Goal: Task Accomplishment & Management: Manage account settings

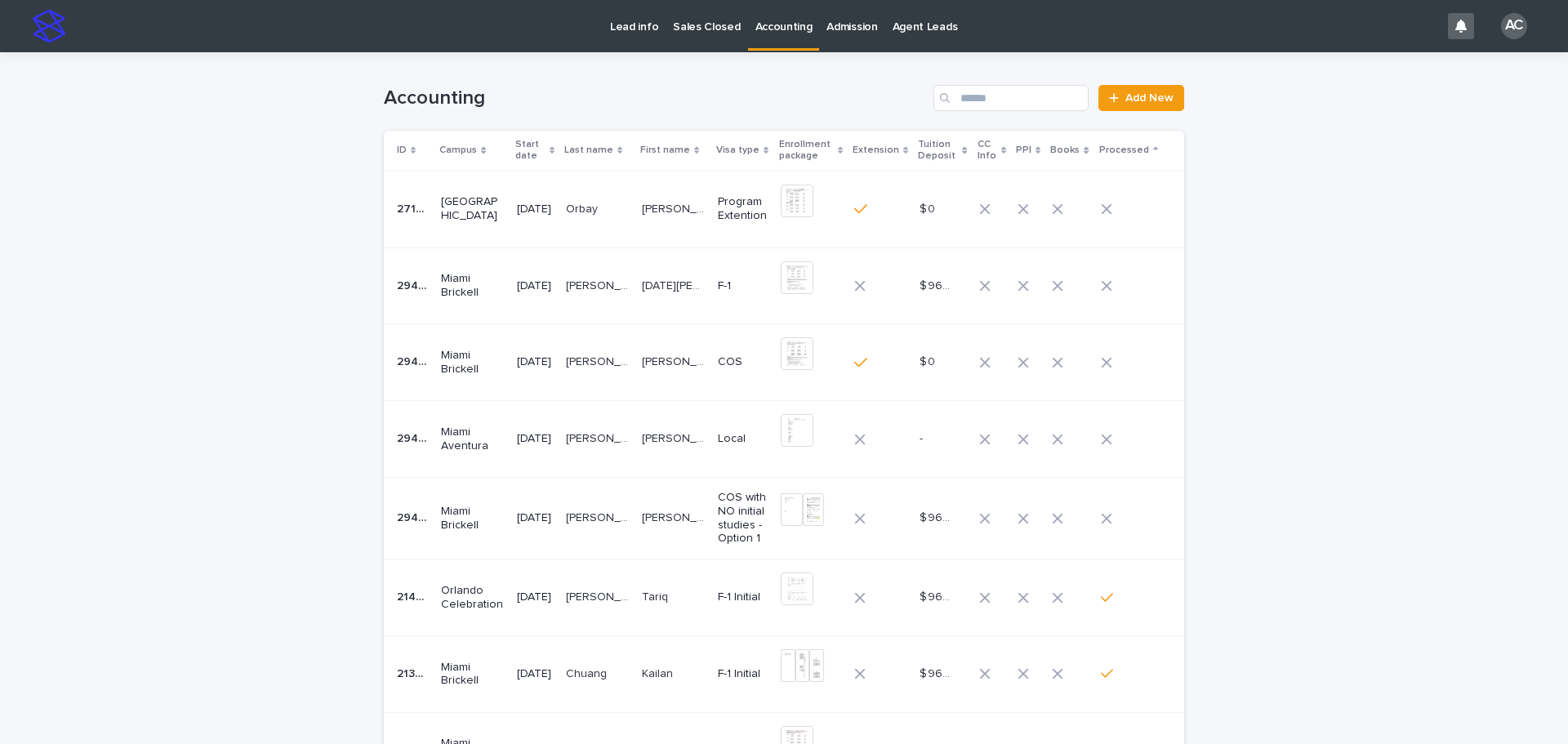
click at [660, 498] on td "[PERSON_NAME] [PERSON_NAME]" at bounding box center [673, 517] width 76 height 81
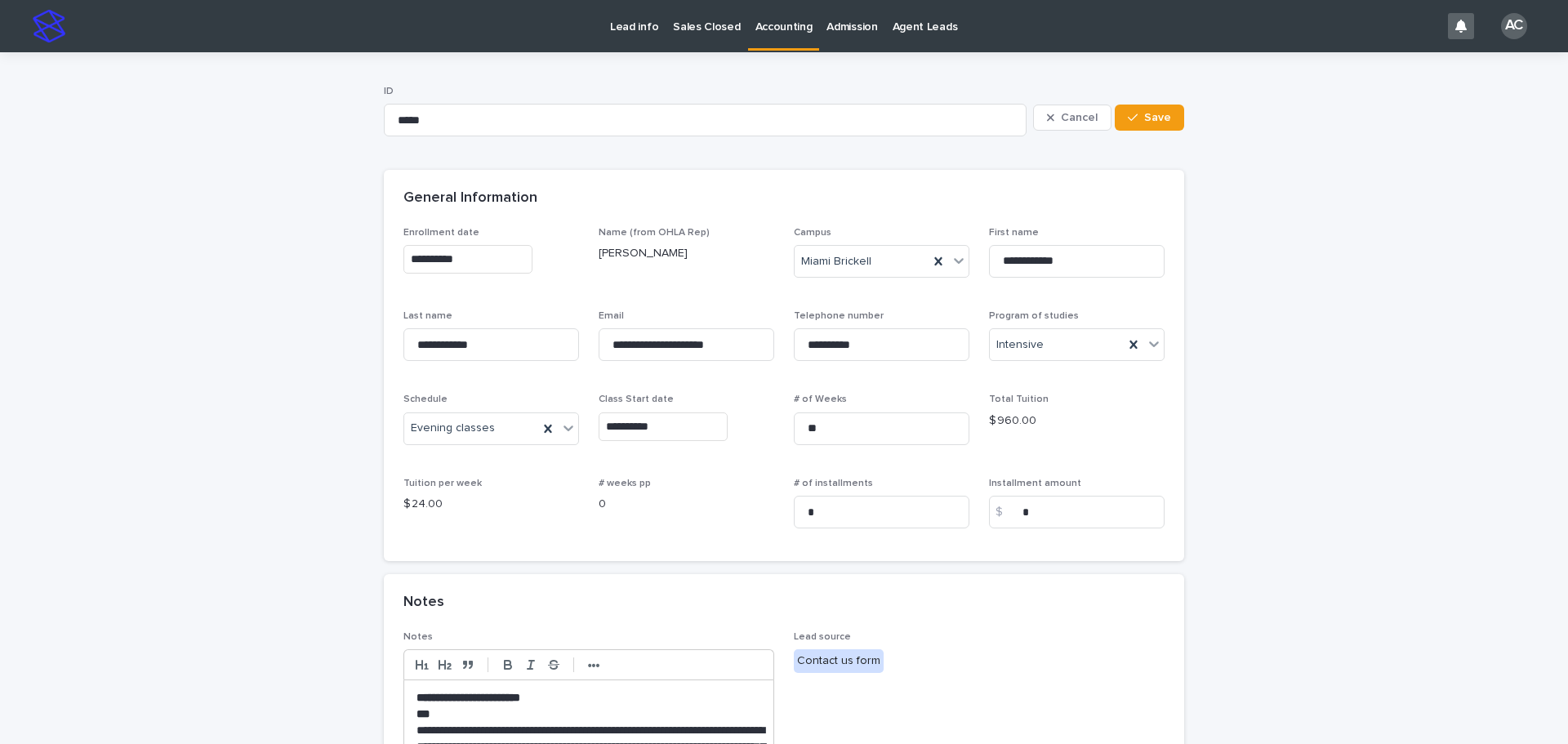
scroll to position [408, 0]
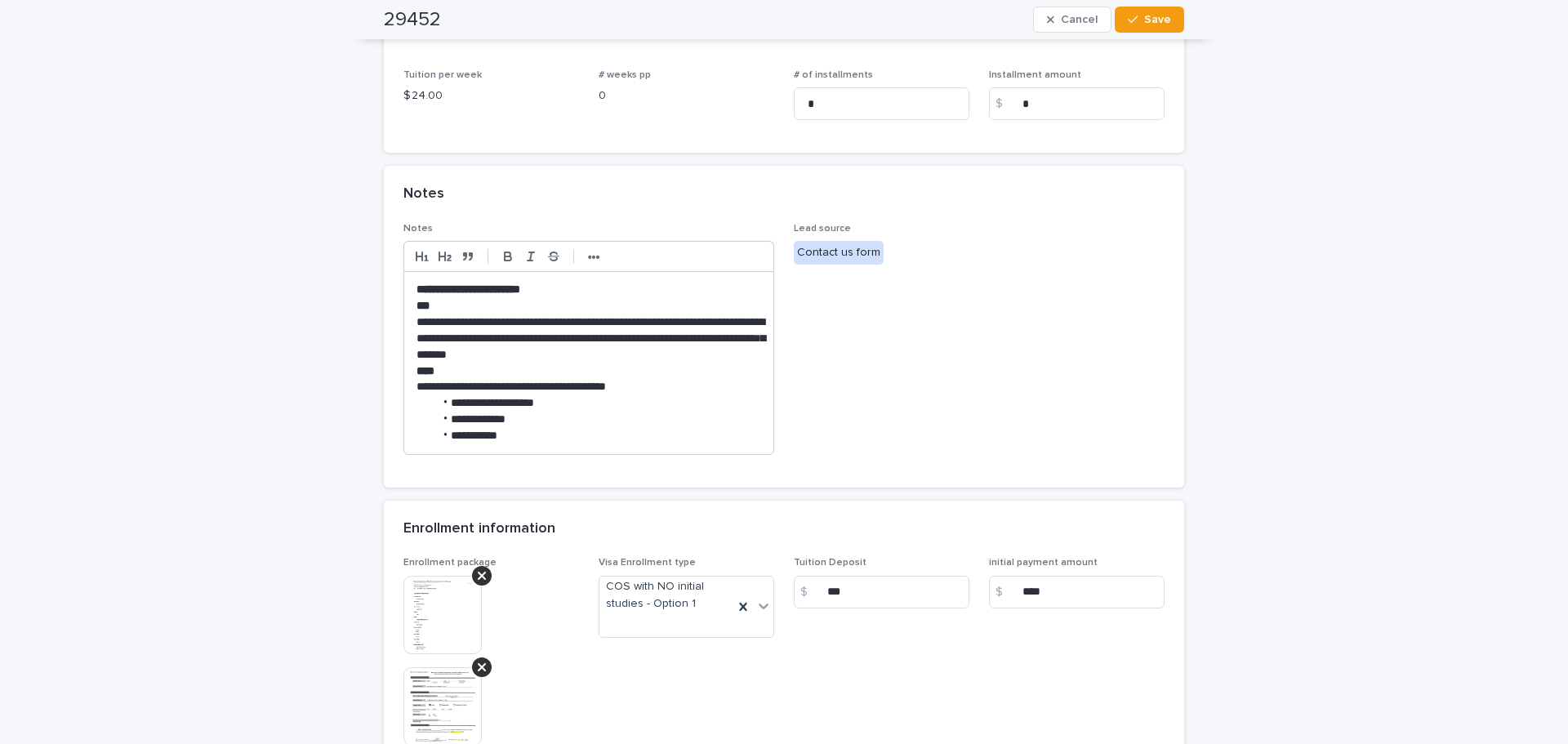
click at [428, 599] on img at bounding box center [443, 615] width 79 height 79
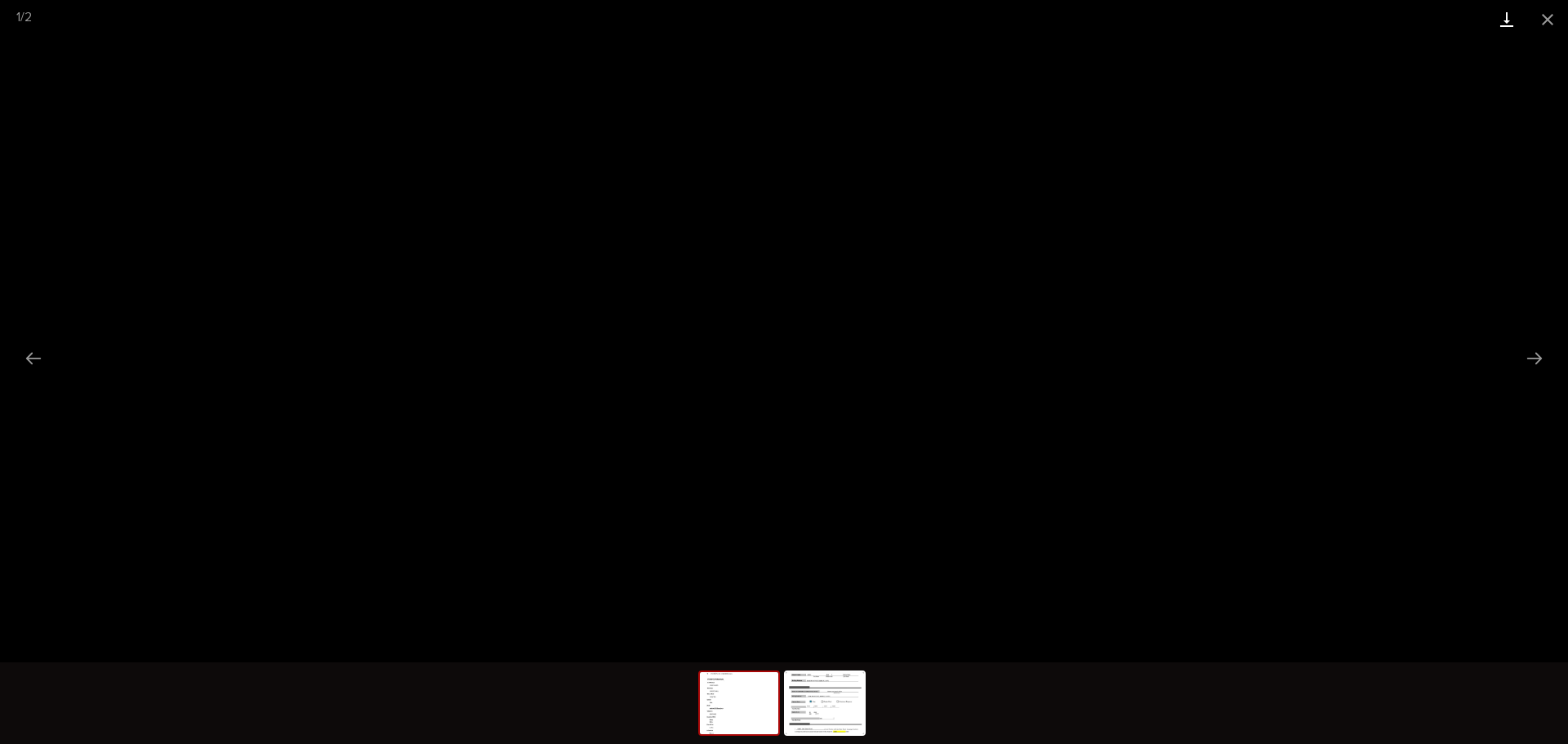
click at [1501, 29] on link "Download" at bounding box center [1507, 19] width 41 height 38
click at [822, 718] on img at bounding box center [825, 703] width 79 height 62
click at [1511, 21] on link "Download" at bounding box center [1507, 19] width 41 height 38
click at [1550, 30] on button "Close gallery" at bounding box center [1548, 19] width 41 height 38
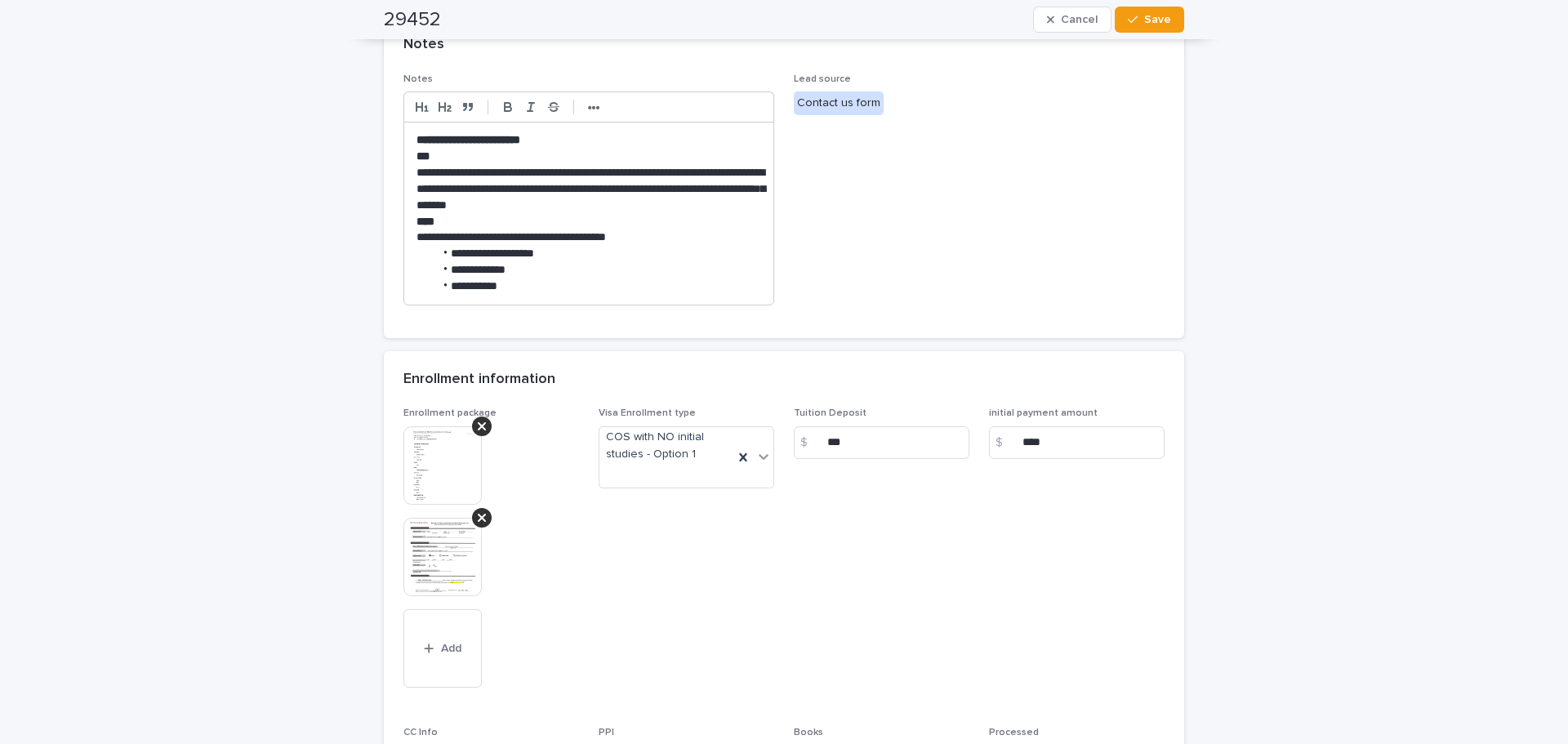
scroll to position [654, 0]
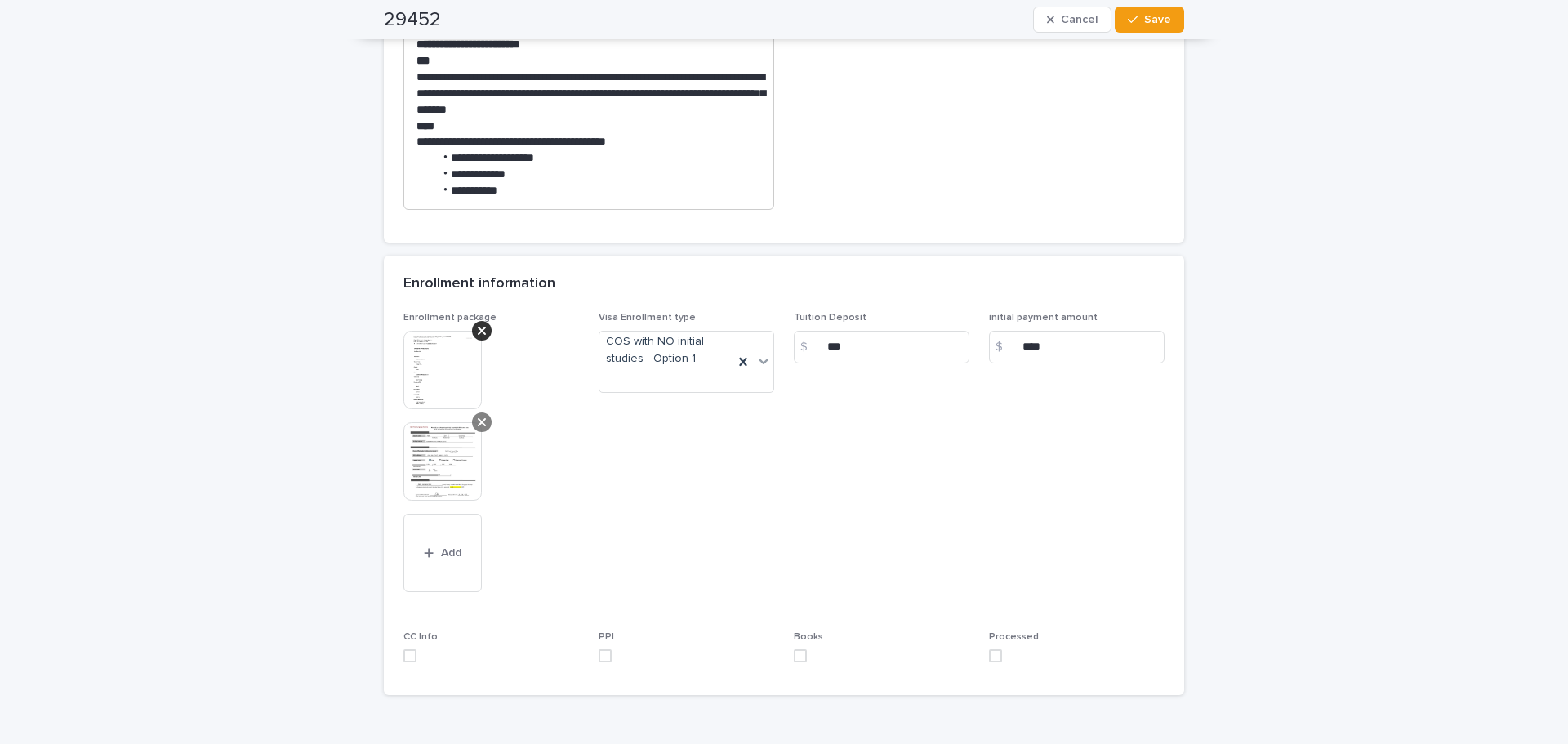
click at [478, 419] on icon at bounding box center [481, 423] width 8 height 13
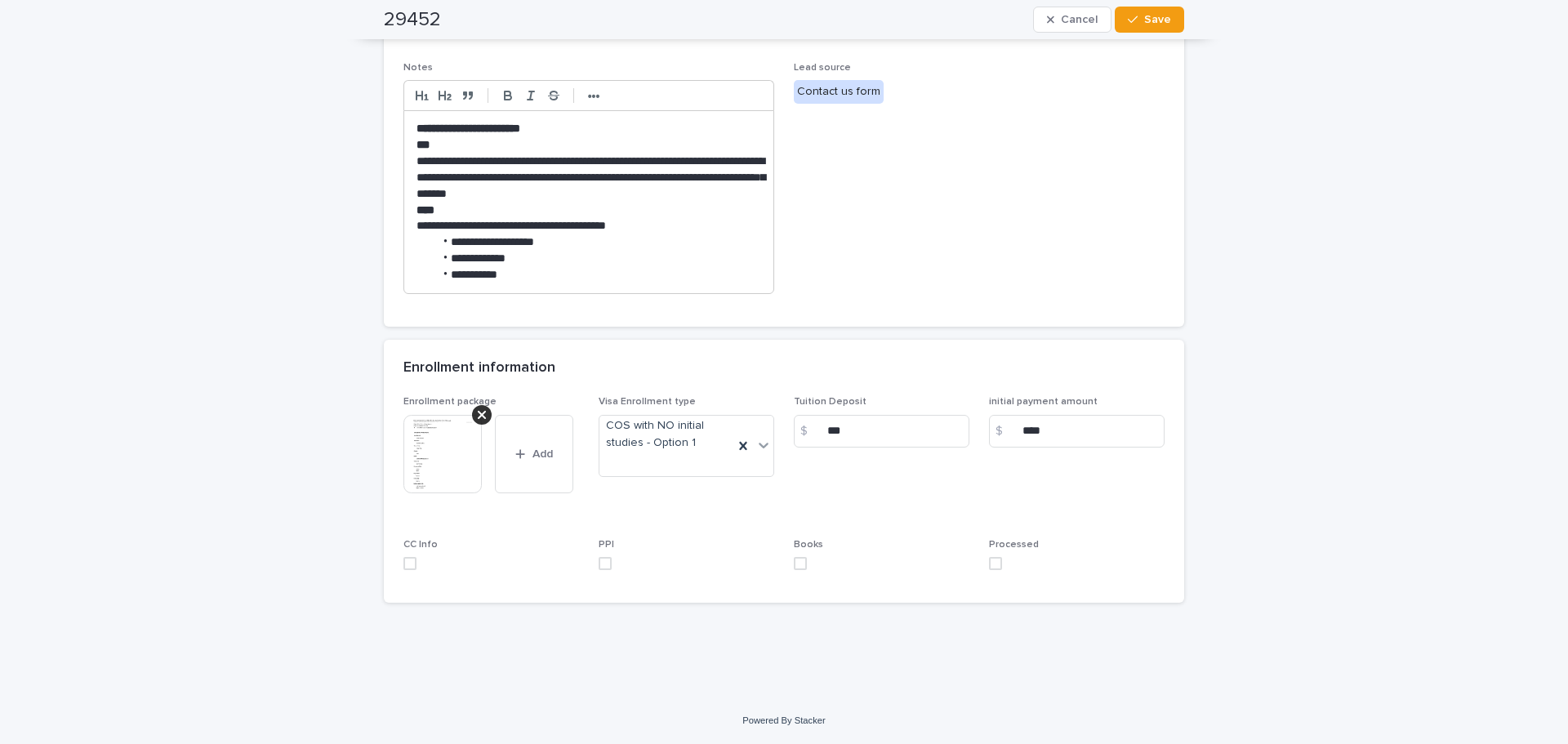
scroll to position [566, 0]
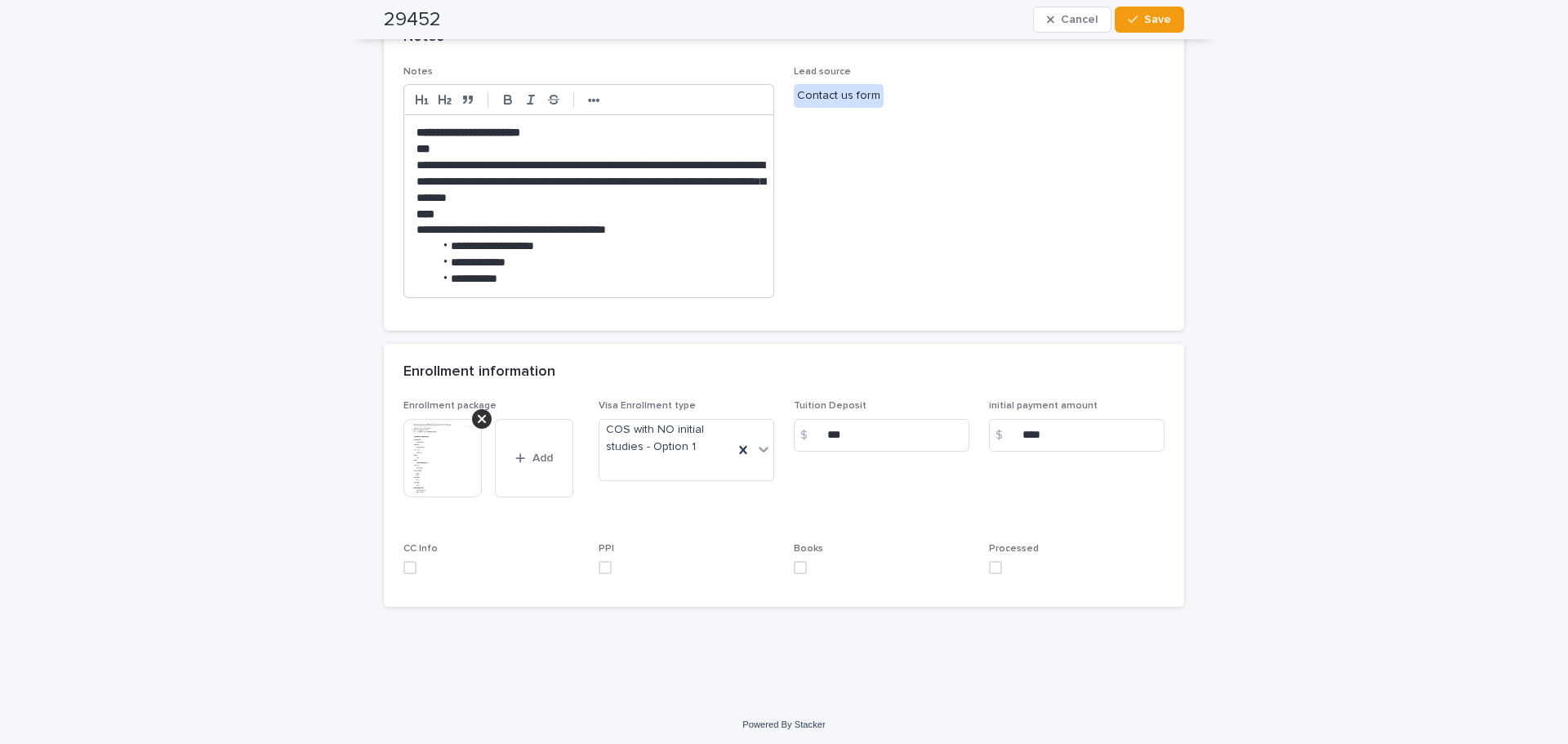
click at [997, 565] on label at bounding box center [1077, 568] width 175 height 13
click at [1171, 11] on button "Save" at bounding box center [1150, 19] width 70 height 26
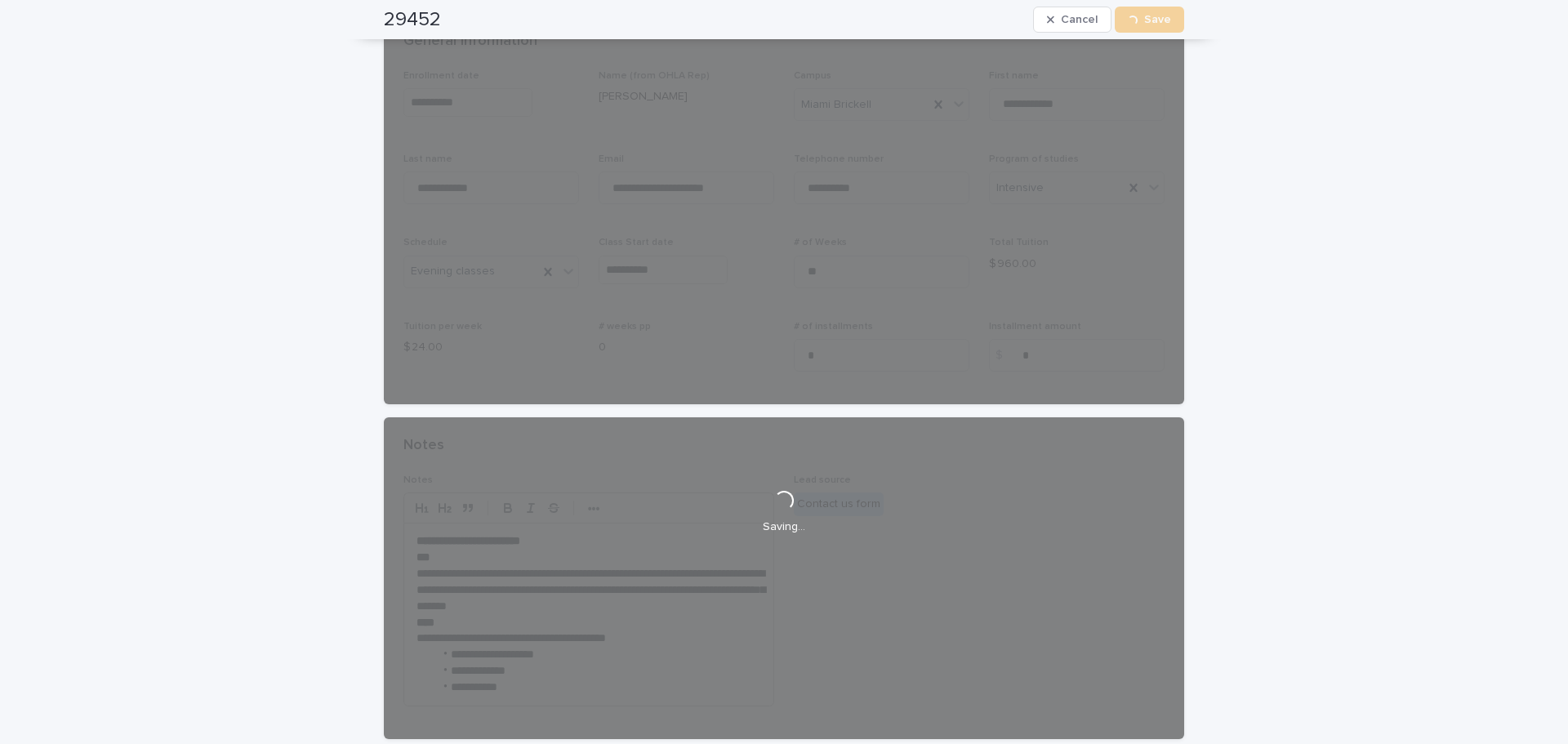
scroll to position [0, 0]
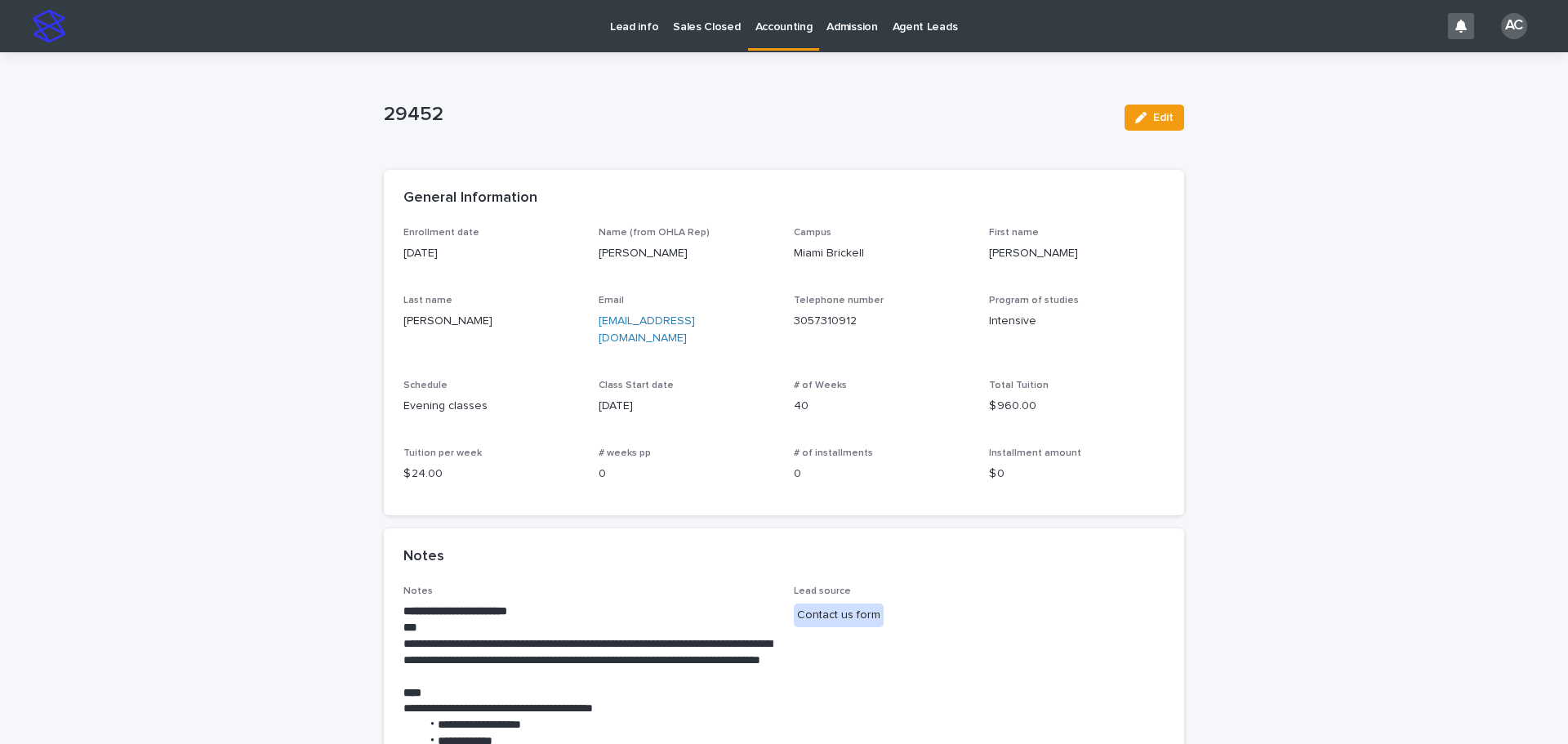
click at [776, 34] on link "Accounting" at bounding box center [784, 24] width 72 height 48
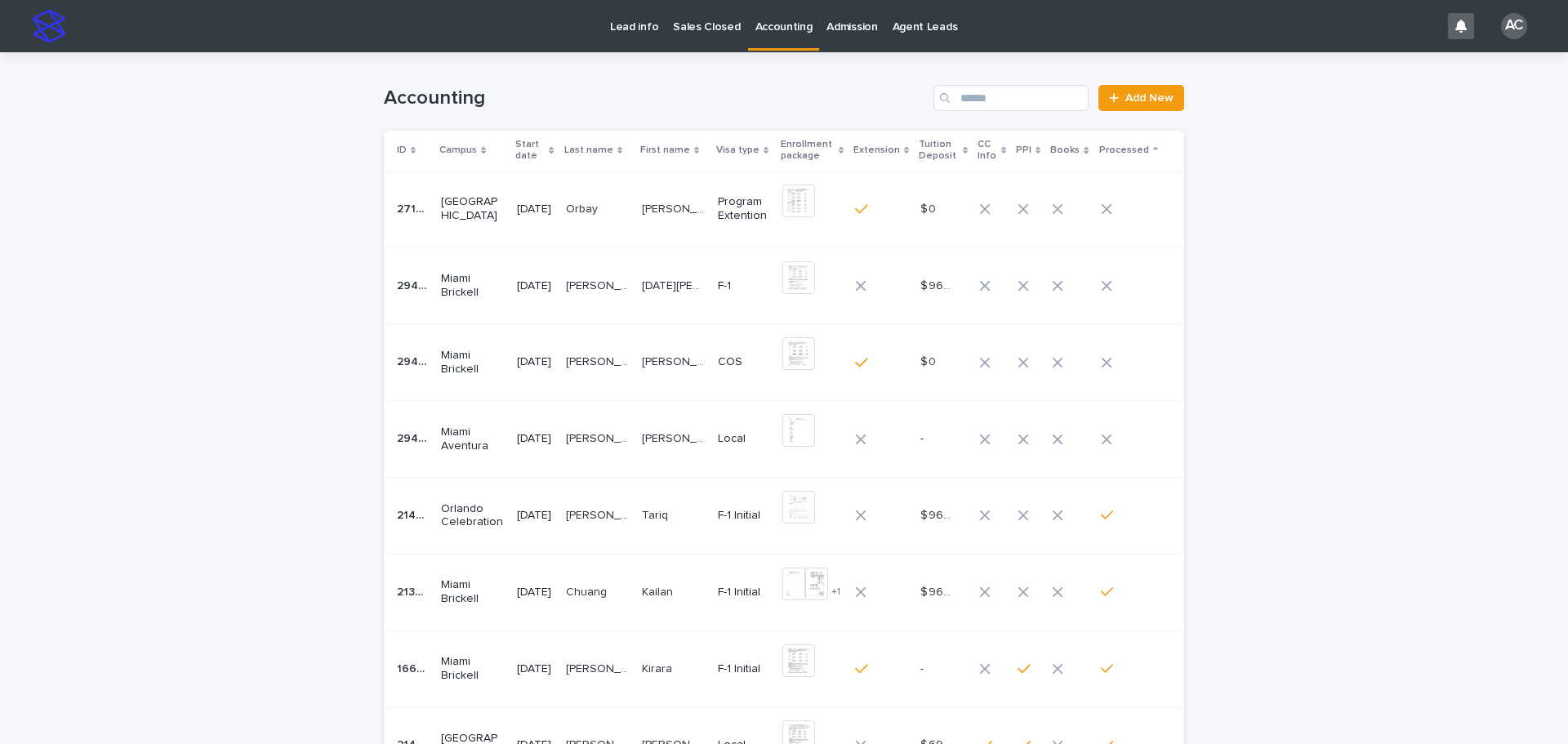
click at [661, 360] on p "[PERSON_NAME] [PERSON_NAME]" at bounding box center [675, 360] width 66 height 17
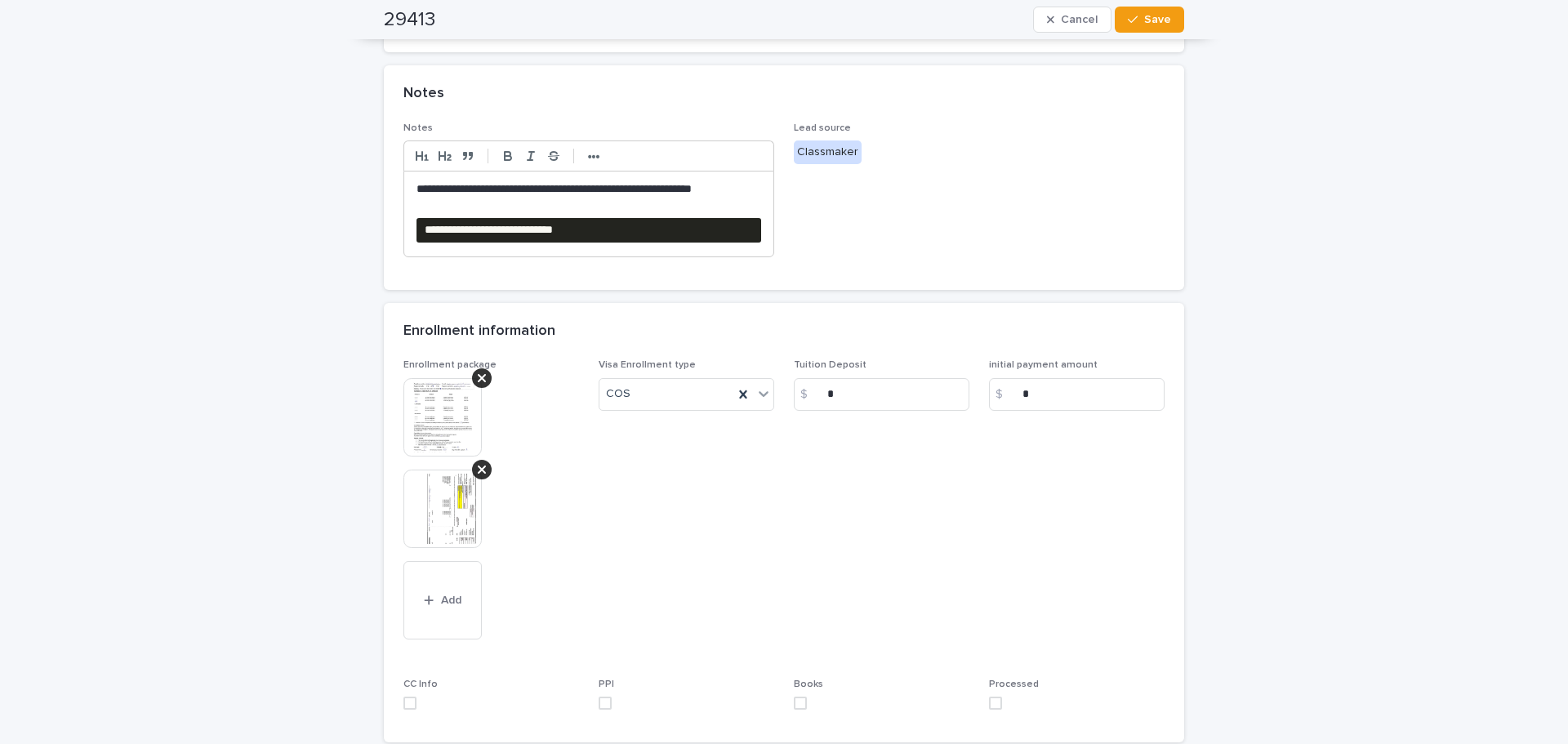
scroll to position [649, 0]
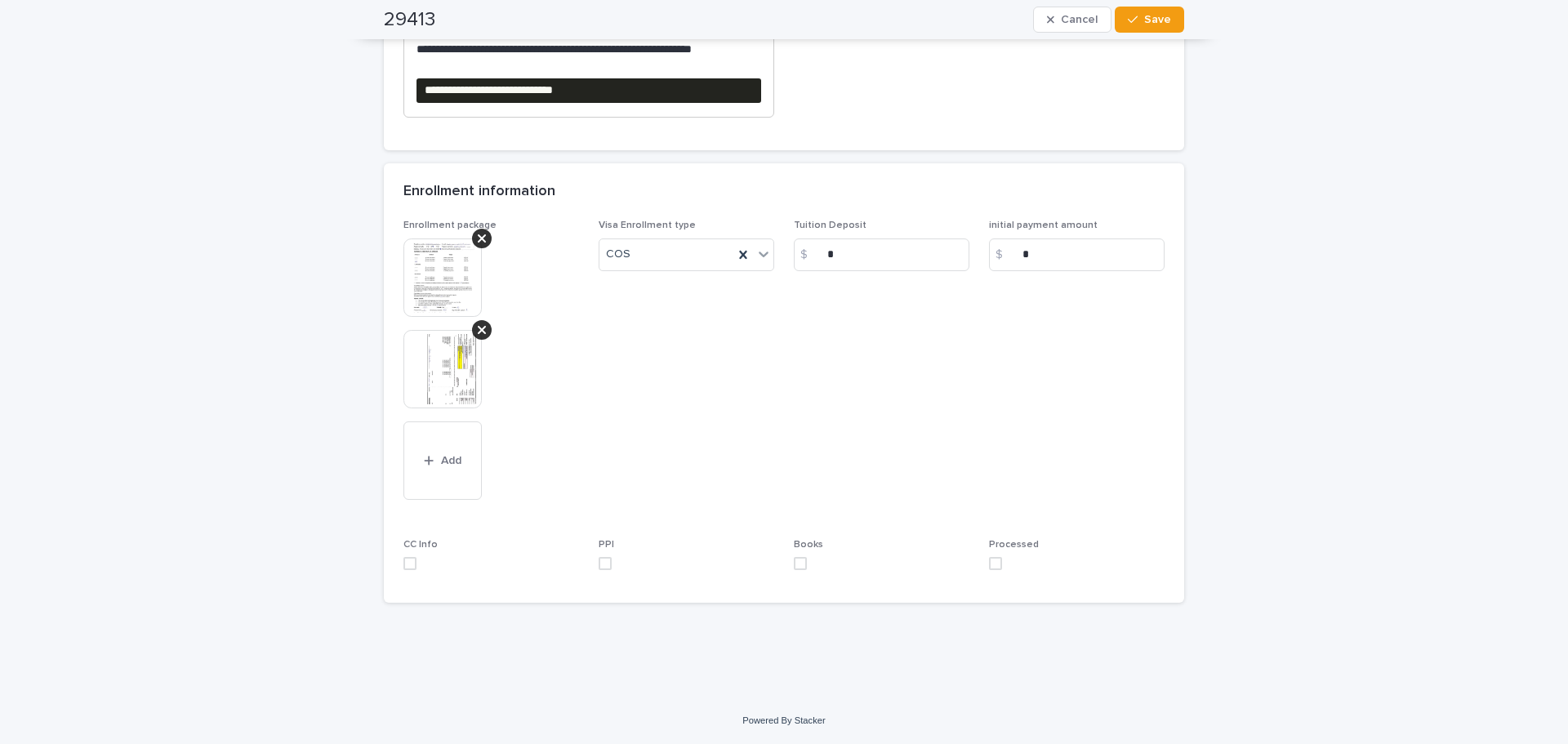
click at [454, 389] on img at bounding box center [443, 370] width 79 height 79
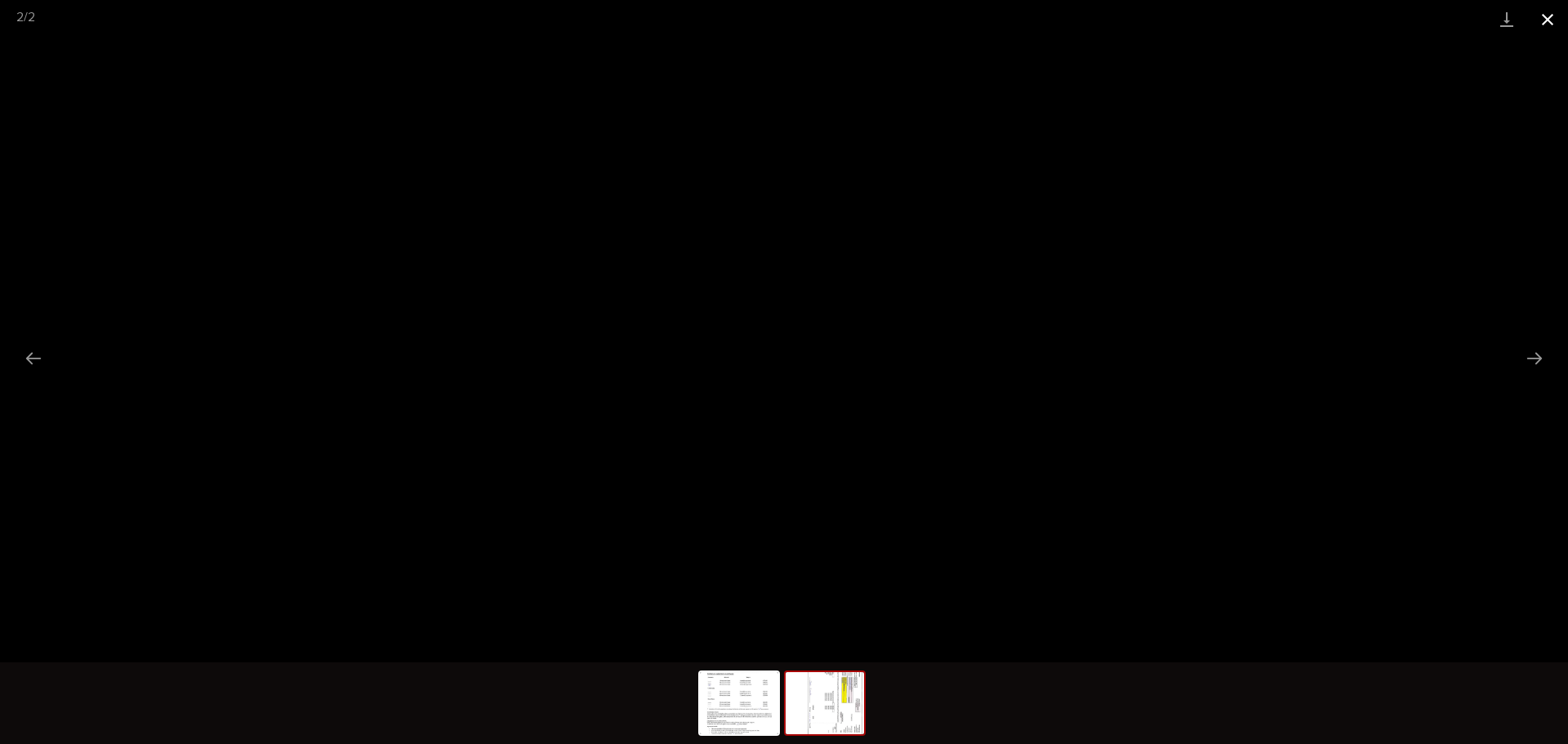
click at [1547, 30] on button "Close gallery" at bounding box center [1548, 19] width 41 height 38
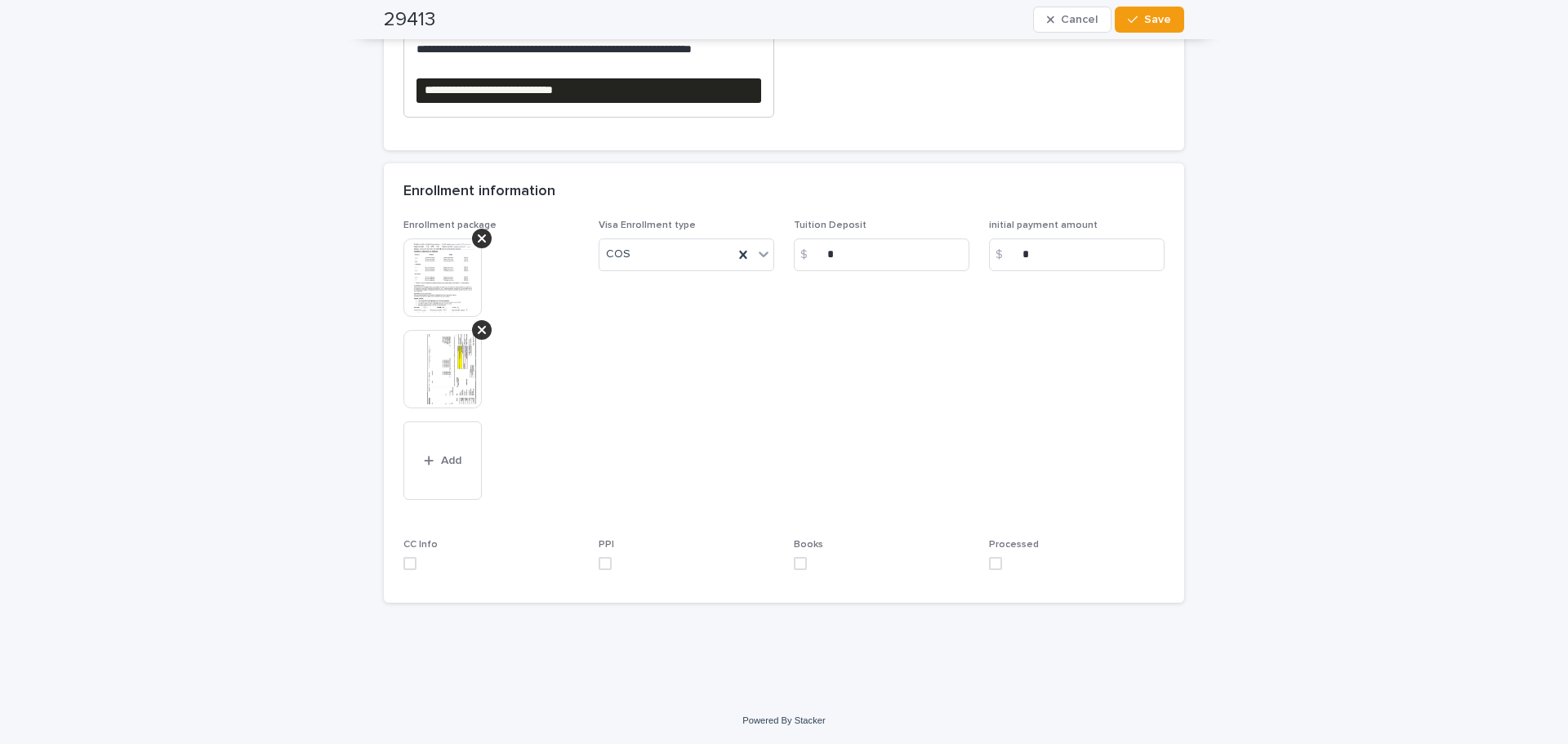
click at [993, 561] on span at bounding box center [995, 563] width 13 height 13
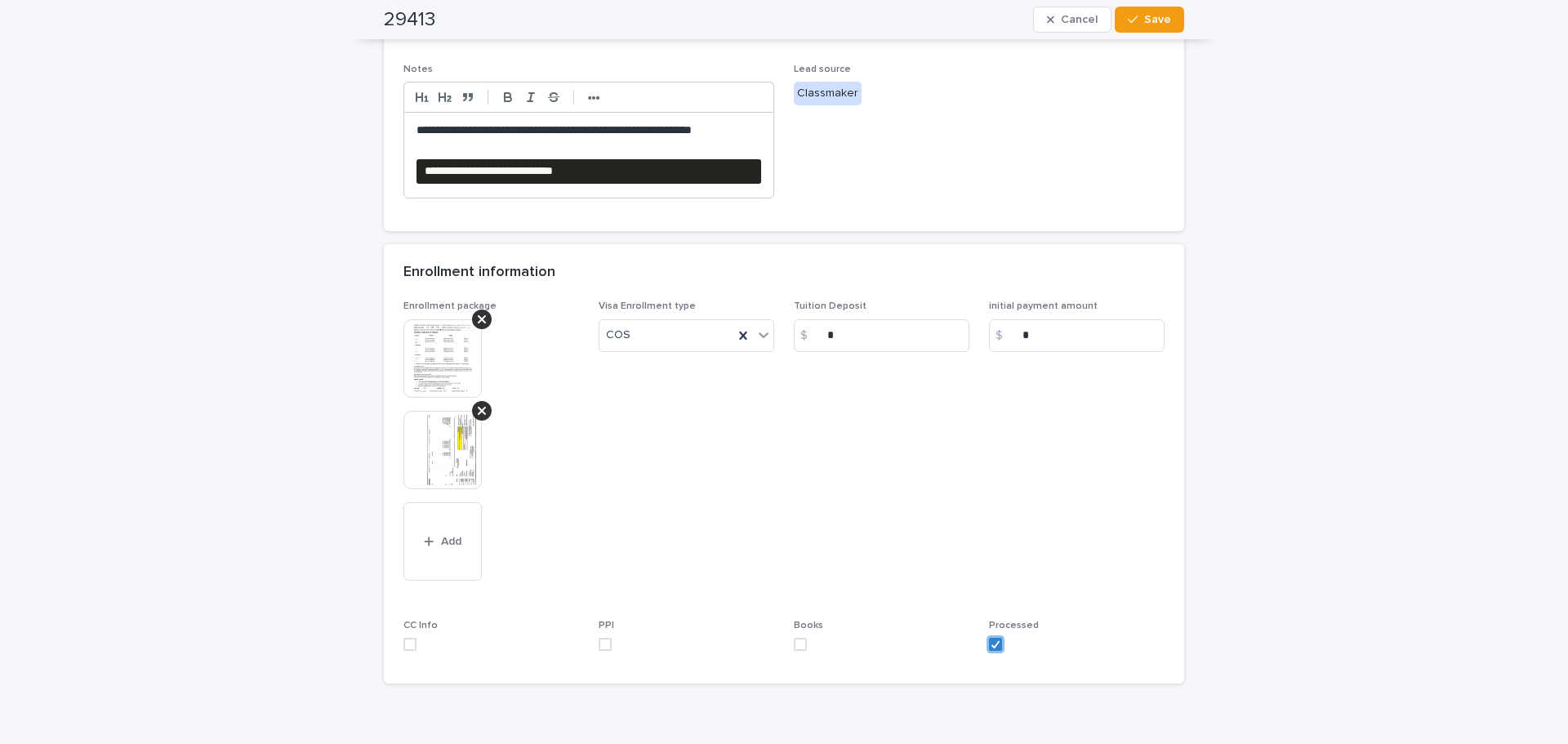
scroll to position [322, 0]
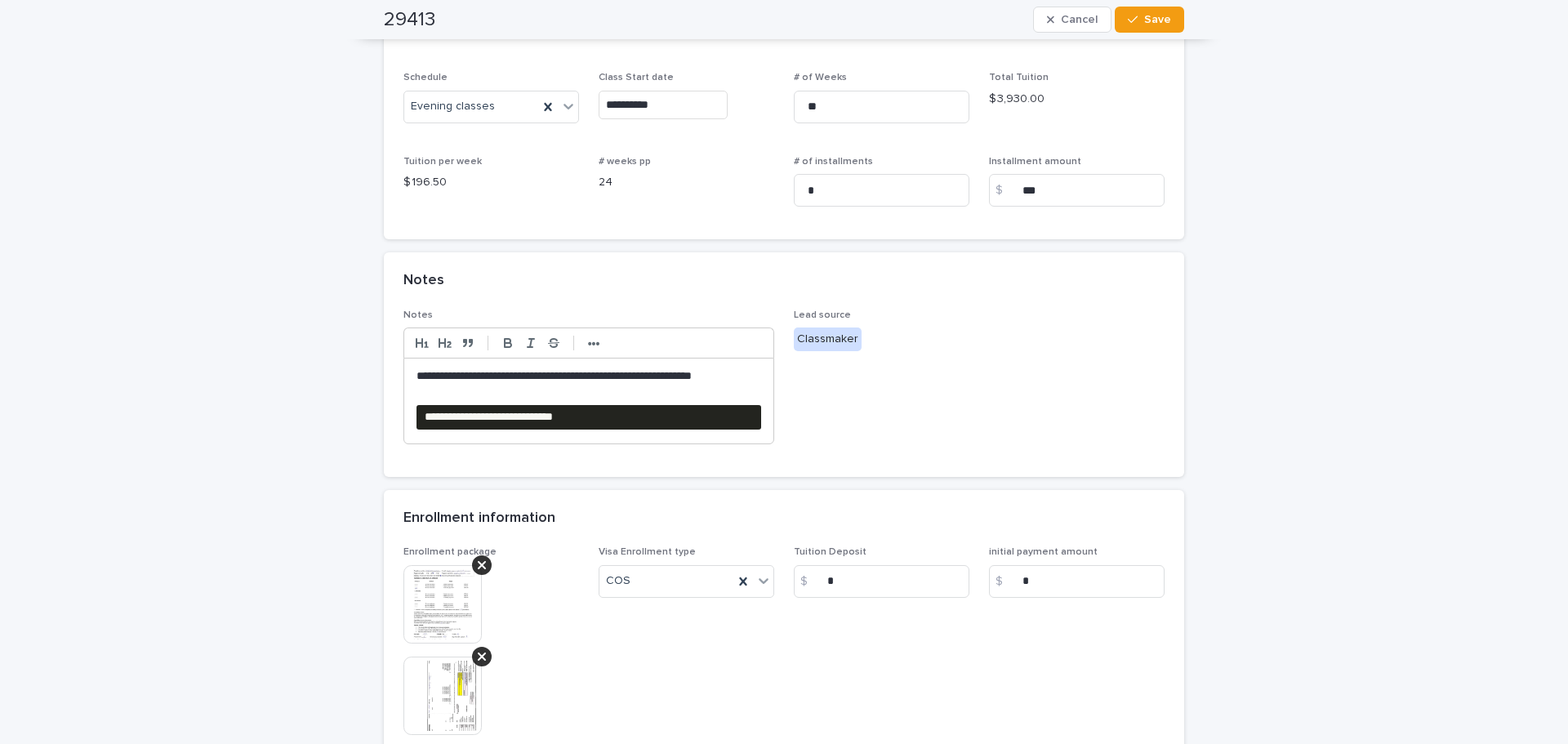
click at [604, 417] on pre "**********" at bounding box center [588, 417] width 345 height 24
click at [595, 350] on button "•••" at bounding box center [594, 343] width 23 height 20
click at [723, 338] on icon "button" at bounding box center [725, 343] width 14 height 14
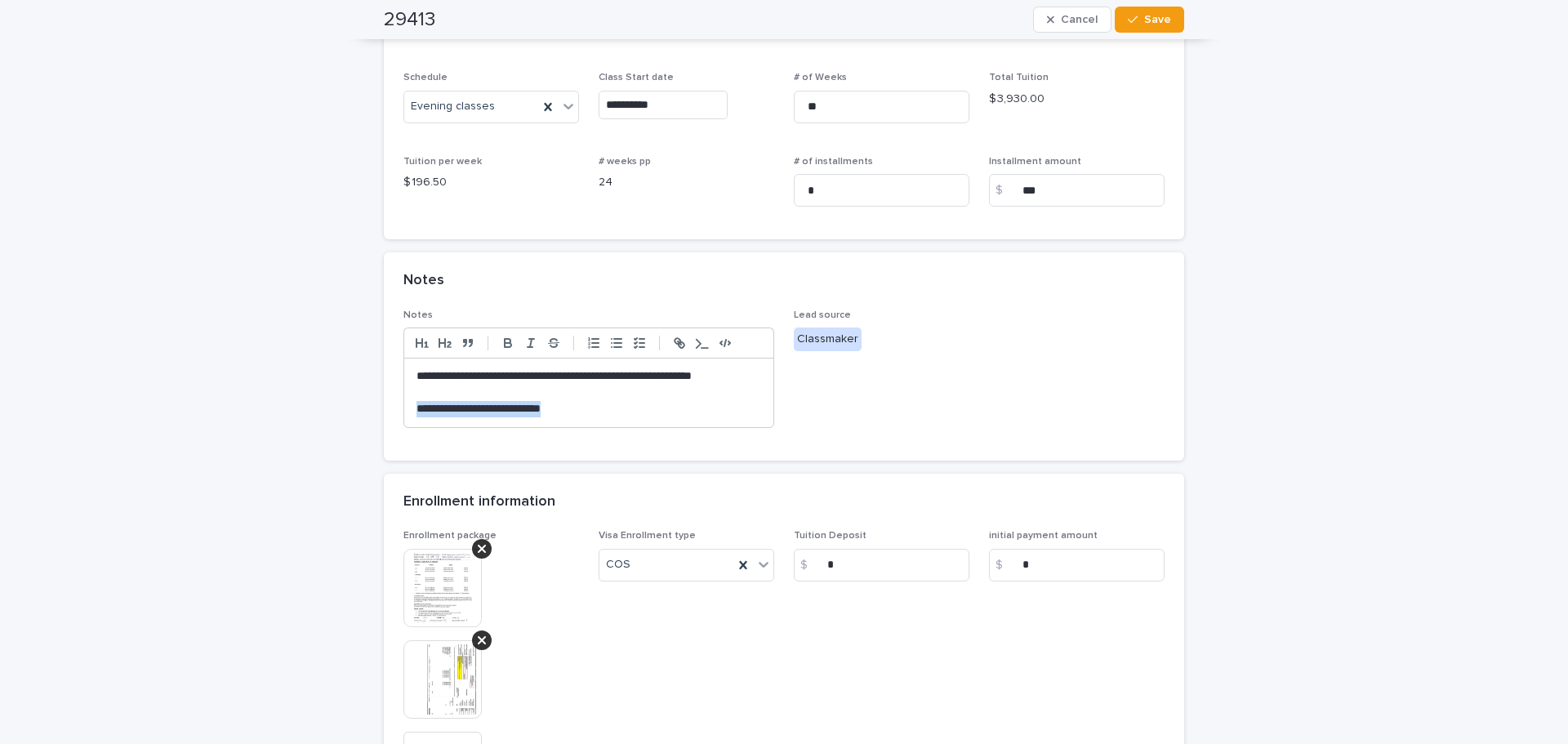
drag, startPoint x: 655, startPoint y: 407, endPoint x: 401, endPoint y: 415, distance: 254.1
click at [405, 415] on div "**********" at bounding box center [589, 393] width 370 height 69
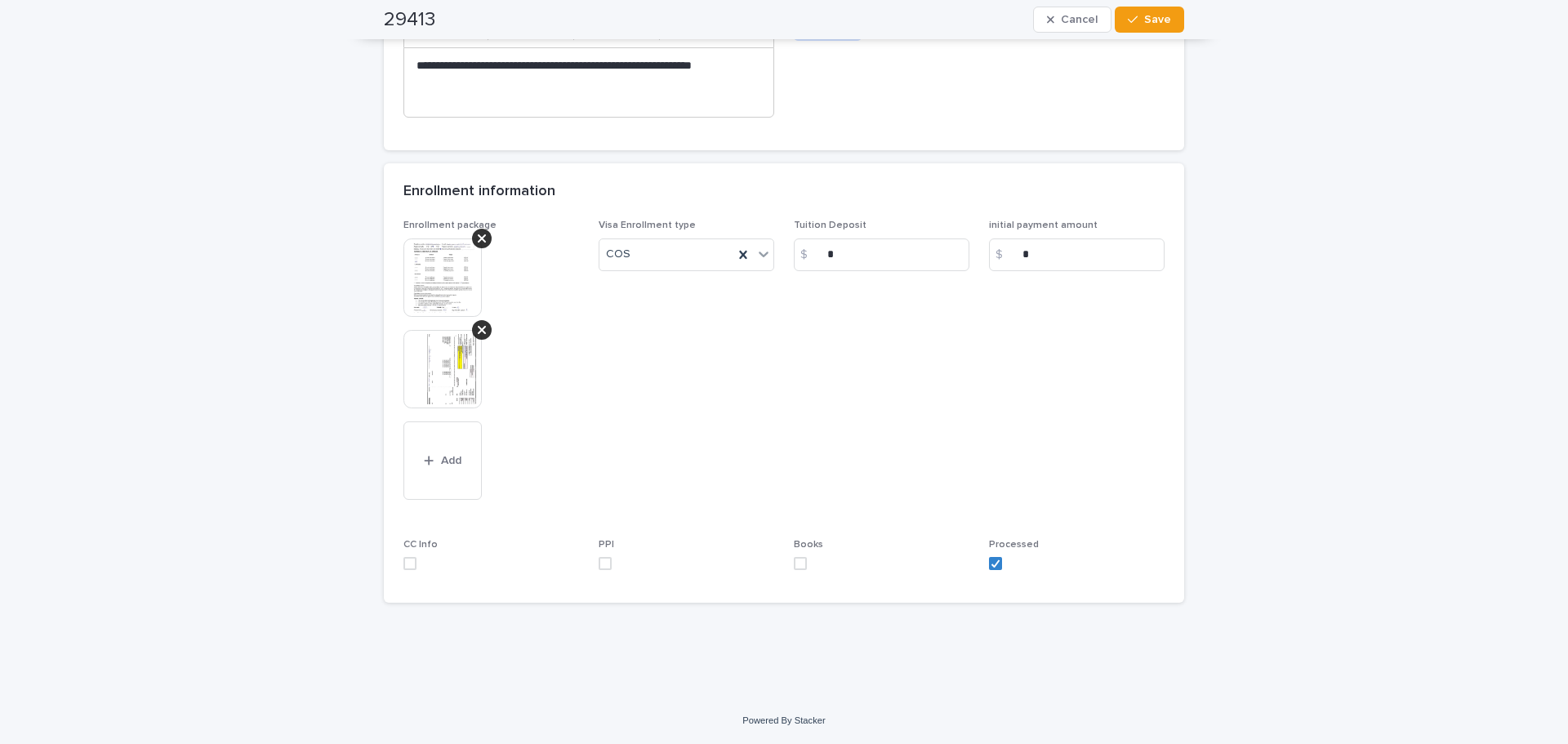
click at [440, 389] on img at bounding box center [443, 370] width 79 height 79
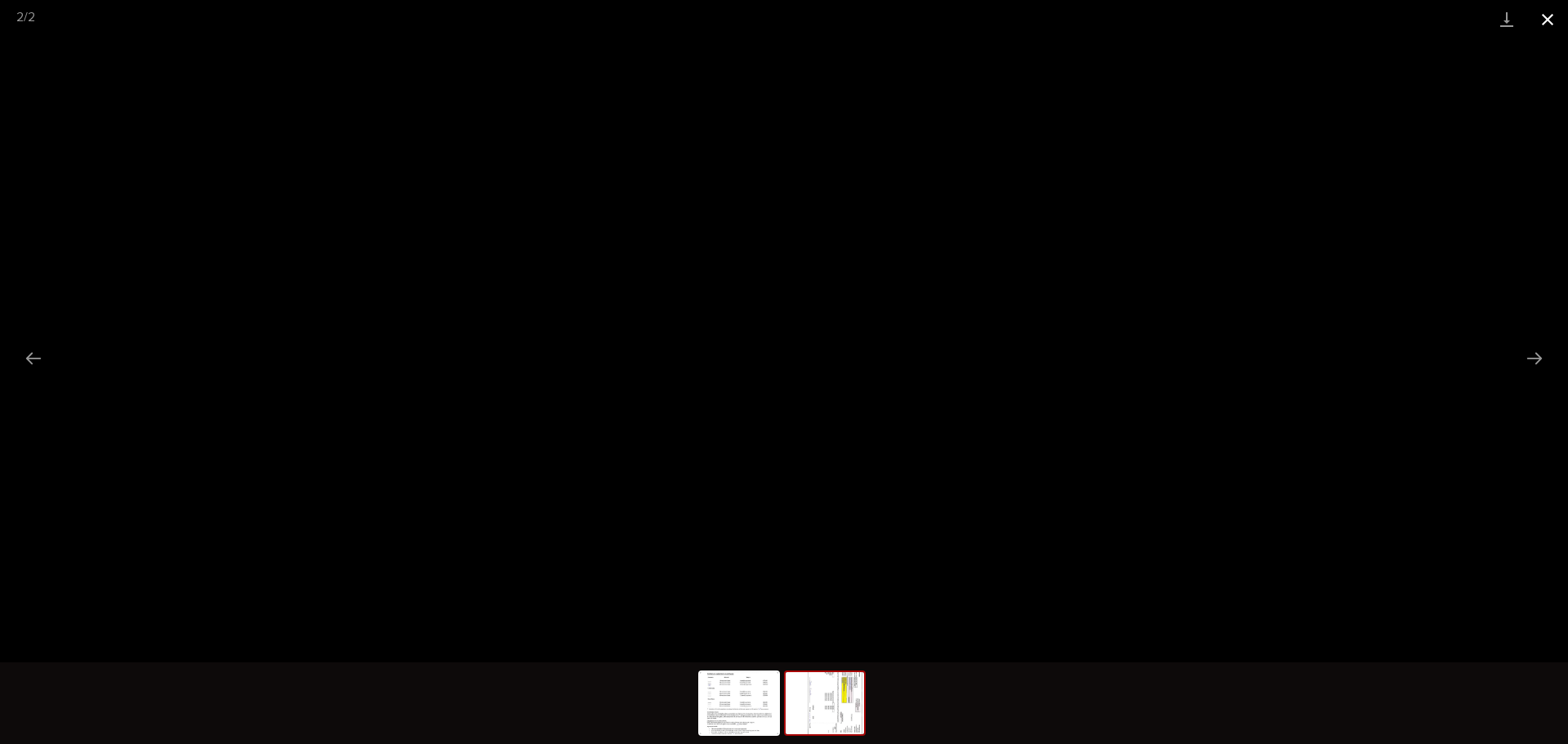
click at [1549, 18] on button "Close gallery" at bounding box center [1548, 19] width 41 height 38
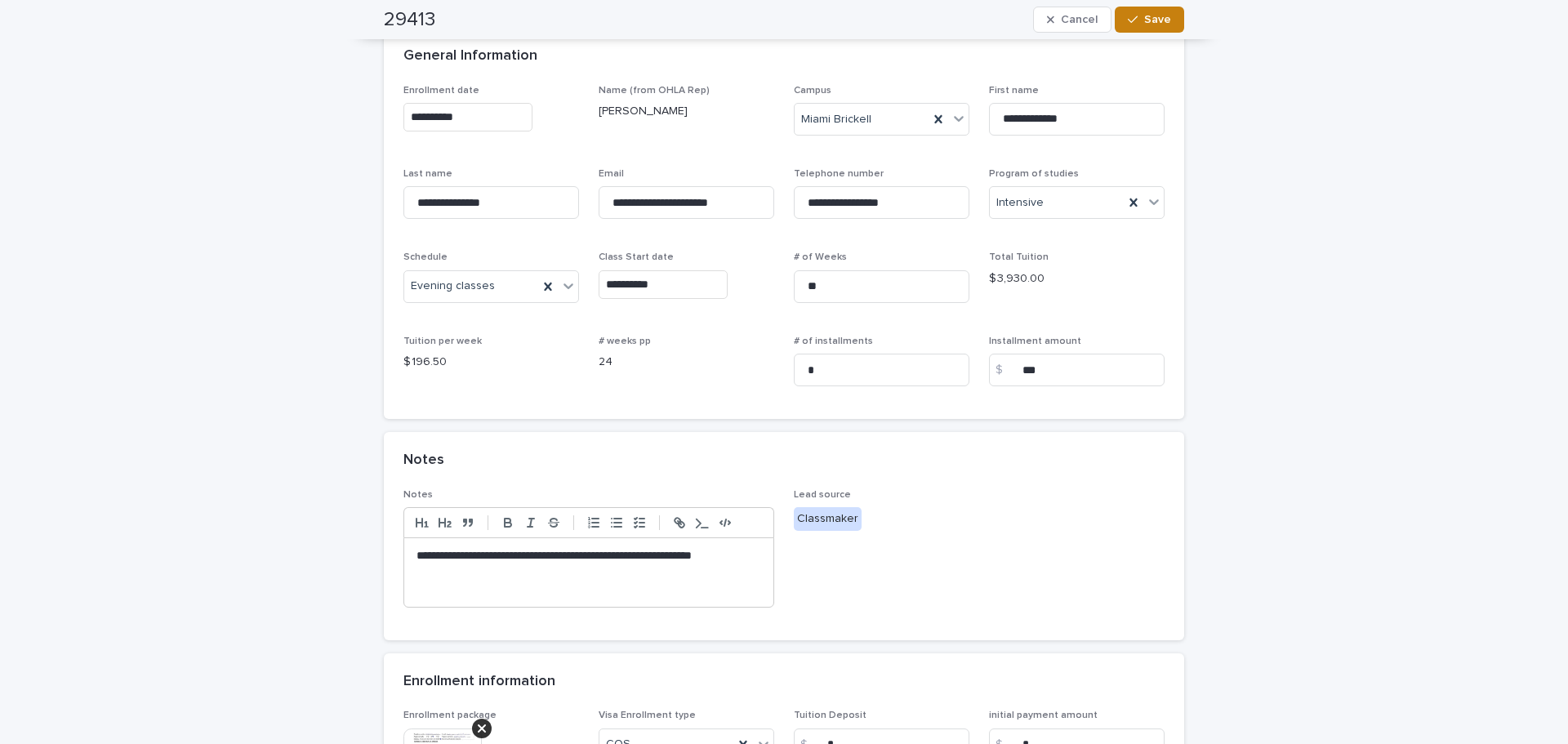
scroll to position [61, 0]
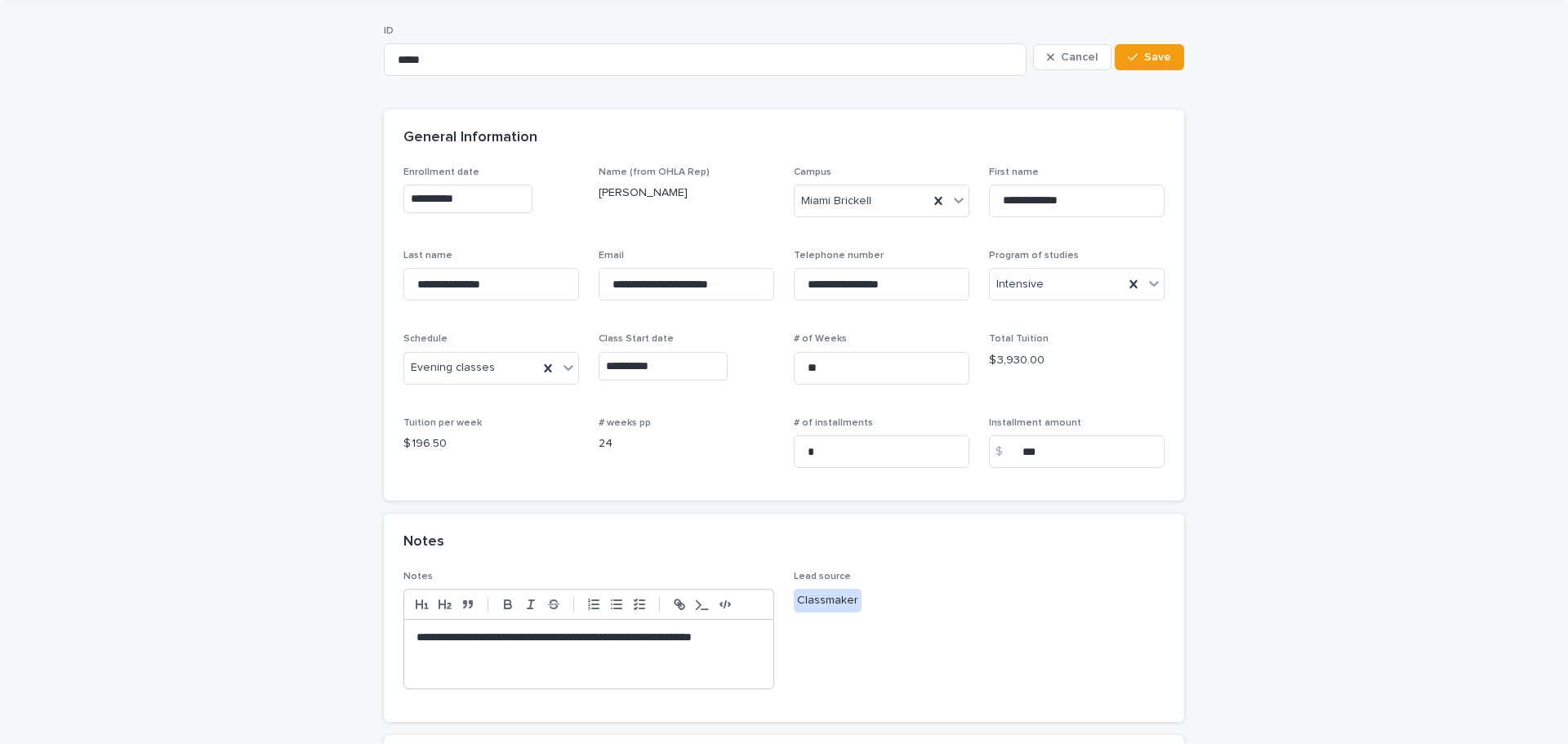
click at [1155, 33] on div "Cancel Save" at bounding box center [1109, 56] width 151 height 65
click at [1158, 48] on div "Cancel Save" at bounding box center [1109, 56] width 151 height 65
click at [1158, 49] on button "Save" at bounding box center [1150, 56] width 70 height 26
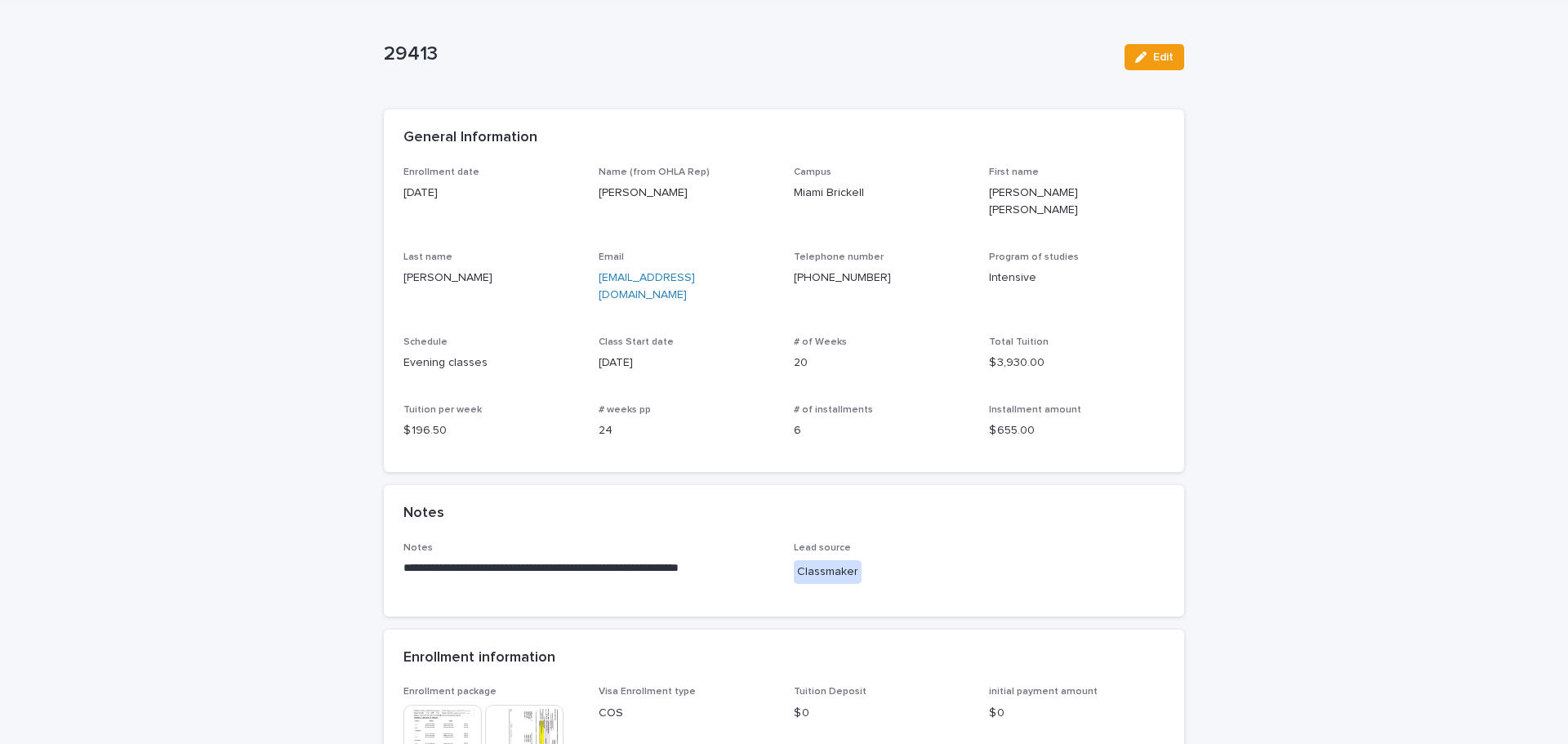
scroll to position [0, 0]
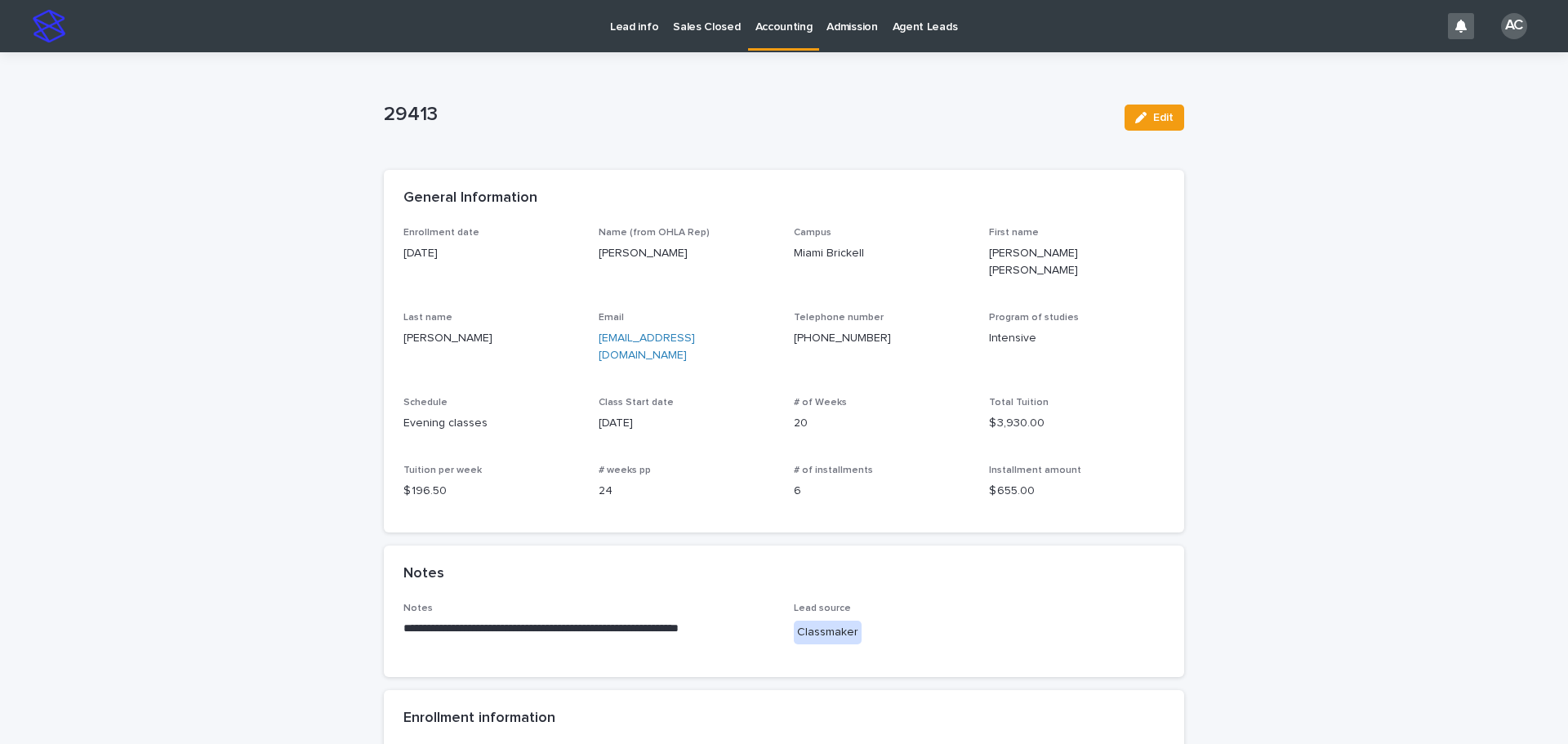
click at [772, 49] on div "Accounting" at bounding box center [784, 25] width 72 height 51
click at [779, 42] on link "Accounting" at bounding box center [784, 24] width 72 height 48
